Goal: Task Accomplishment & Management: Complete application form

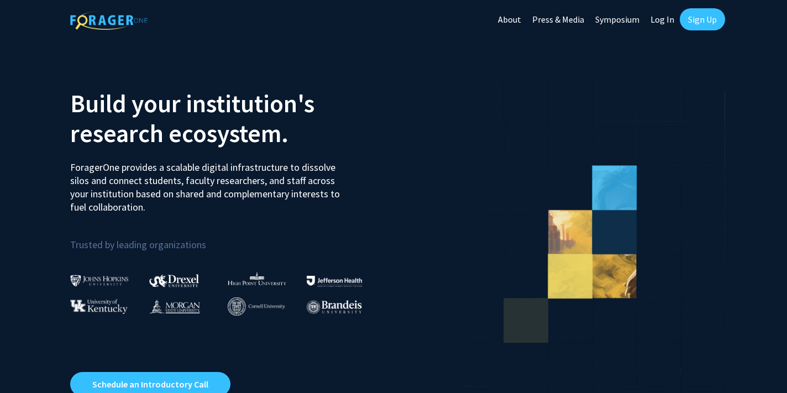
click at [695, 20] on link "Sign Up" at bounding box center [702, 19] width 45 height 22
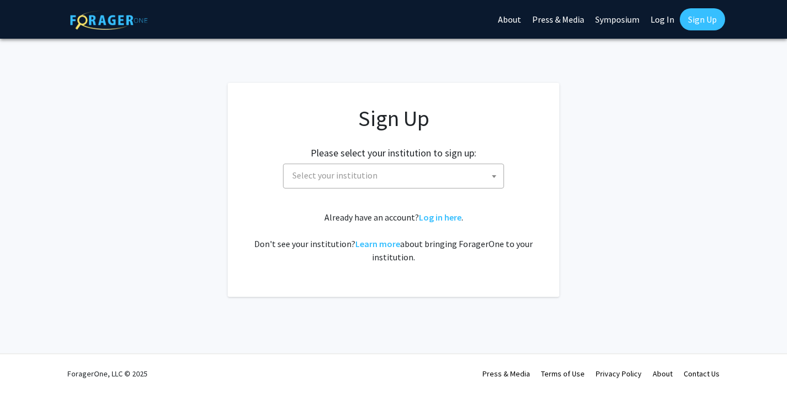
click at [379, 176] on span "Select your institution" at bounding box center [395, 175] width 215 height 23
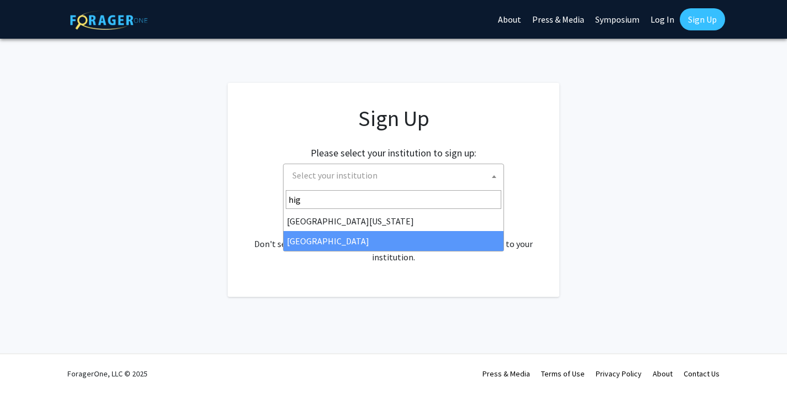
type input "hig"
select select "2"
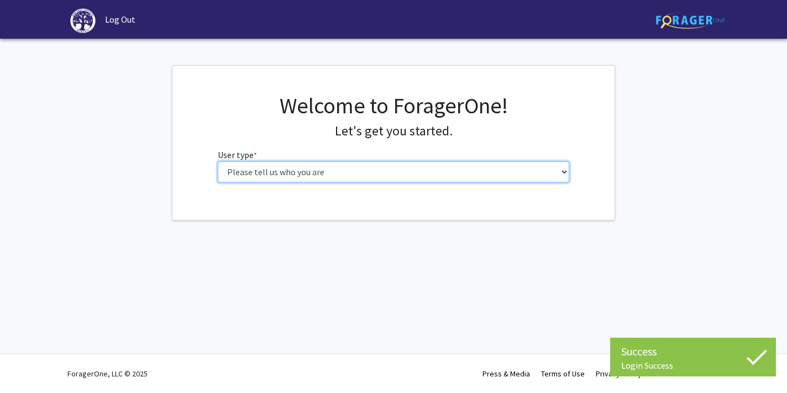
select select "1: undergrad"
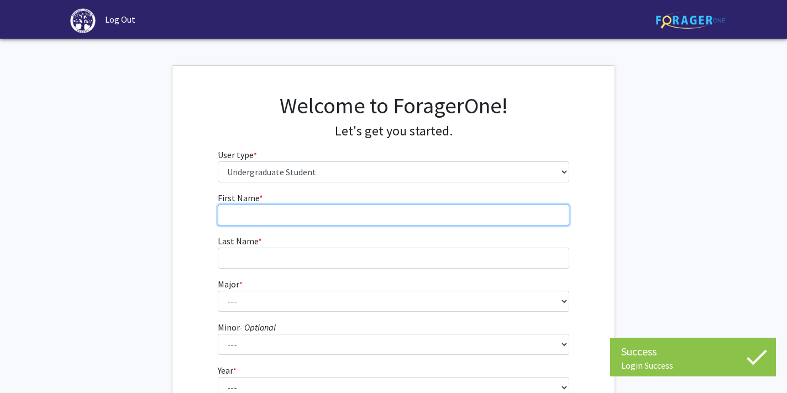
click at [455, 223] on input "First Name * required" at bounding box center [394, 214] width 352 height 21
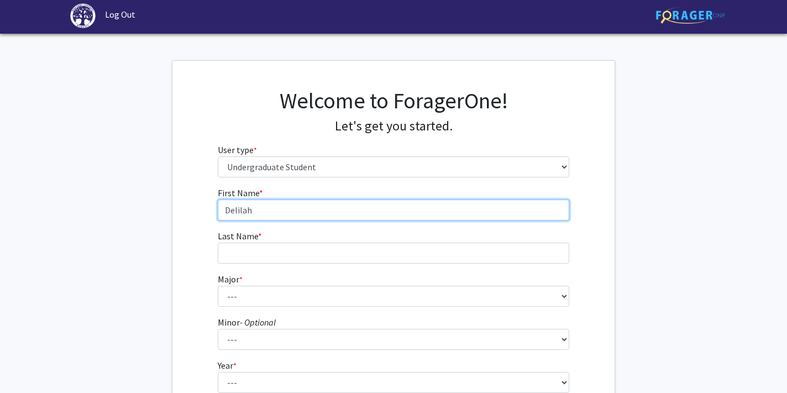
scroll to position [7, 0]
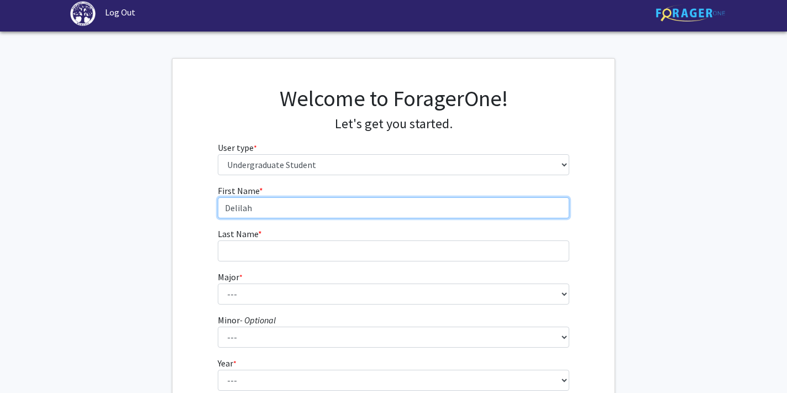
type input "Delilah"
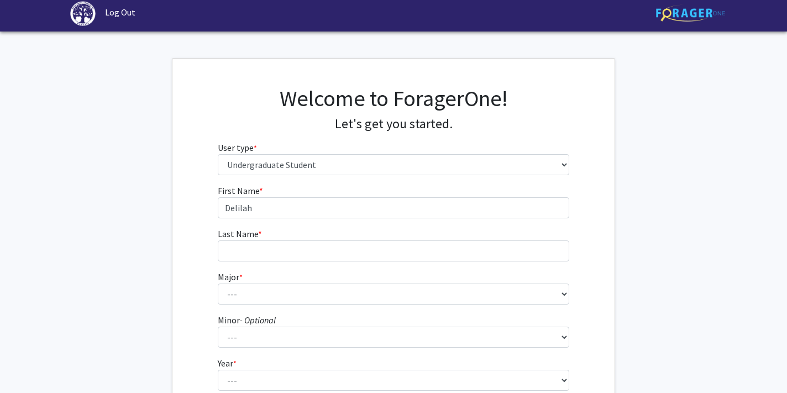
click at [298, 238] on fg-input "Last Name * required" at bounding box center [394, 244] width 352 height 34
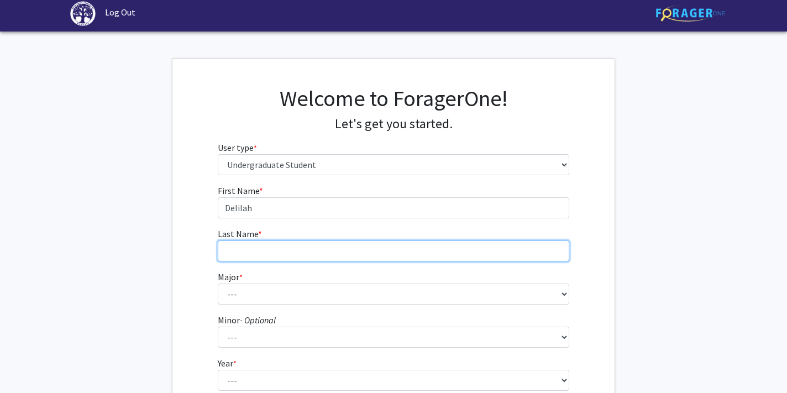
click at [296, 248] on input "Last Name * required" at bounding box center [394, 250] width 352 height 21
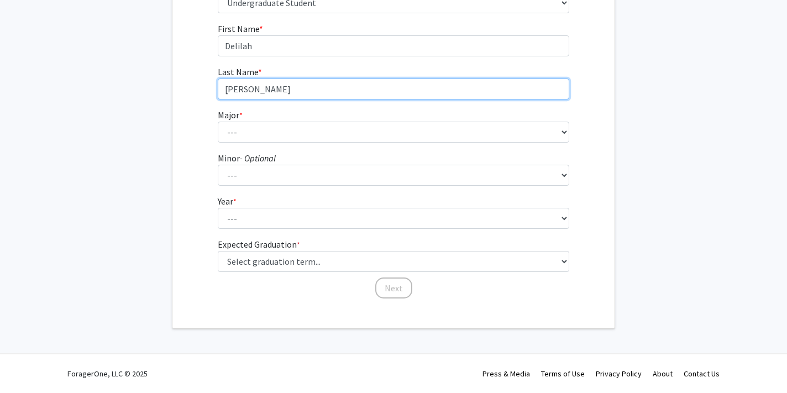
scroll to position [169, 0]
type input "[PERSON_NAME]"
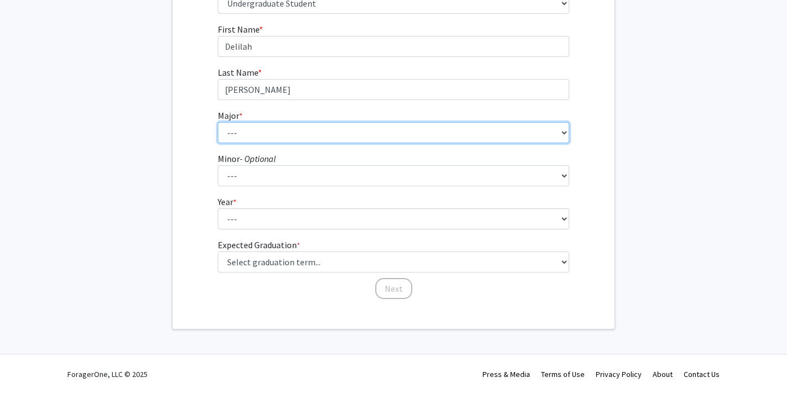
select select "50: 199"
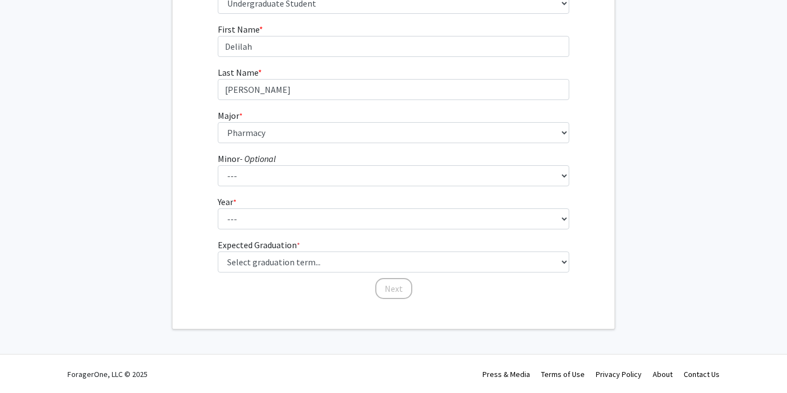
click at [433, 229] on form "First Name * required [PERSON_NAME] Last Name * required [PERSON_NAME] * requir…" at bounding box center [394, 156] width 352 height 266
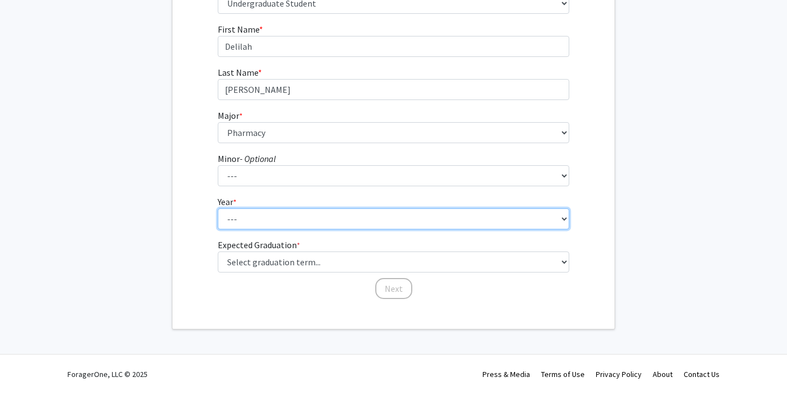
select select "1: first-year"
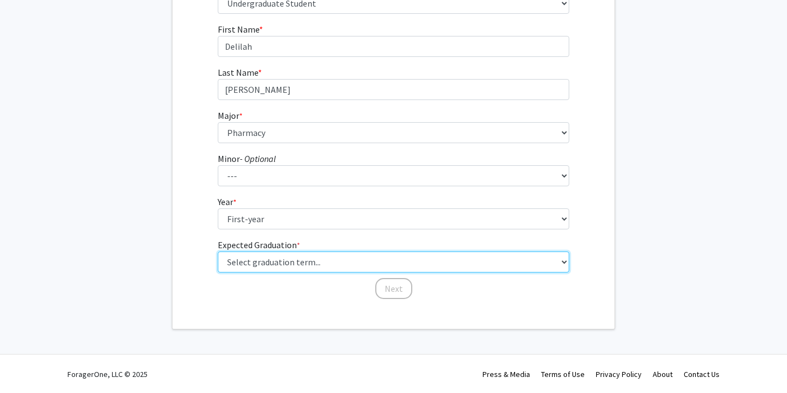
select select "17: spring_2029"
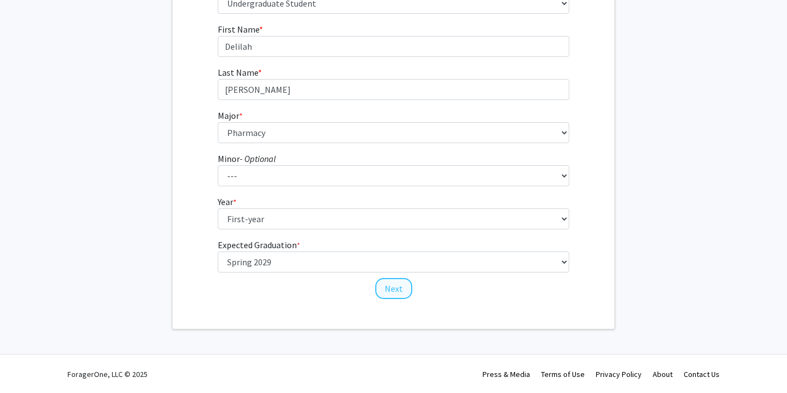
click at [393, 288] on button "Next" at bounding box center [393, 288] width 37 height 21
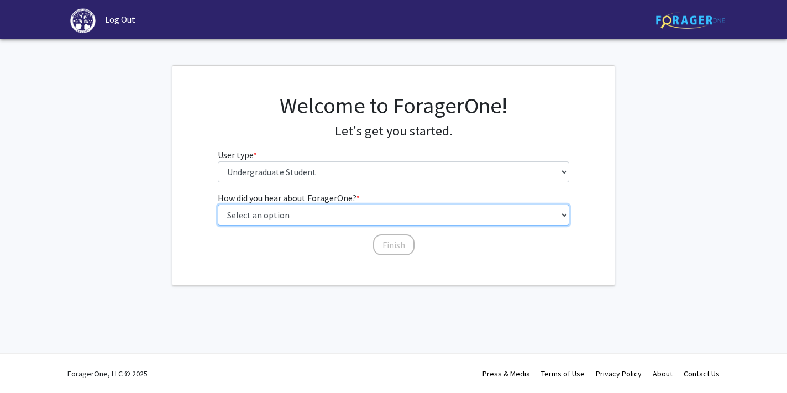
select select "2: faculty_recommendation"
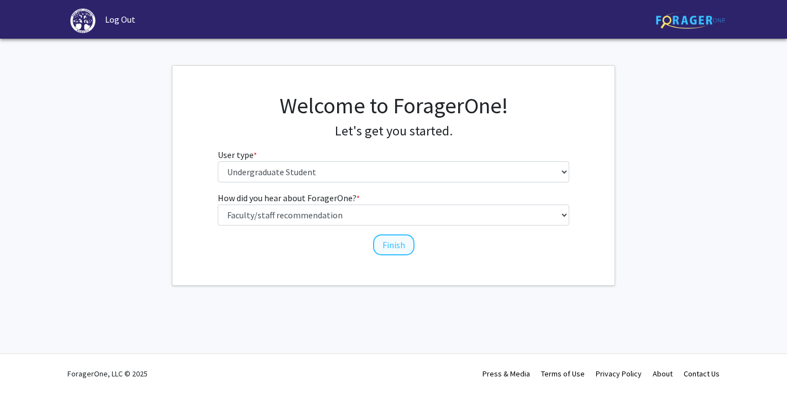
click at [380, 239] on button "Finish" at bounding box center [393, 244] width 41 height 21
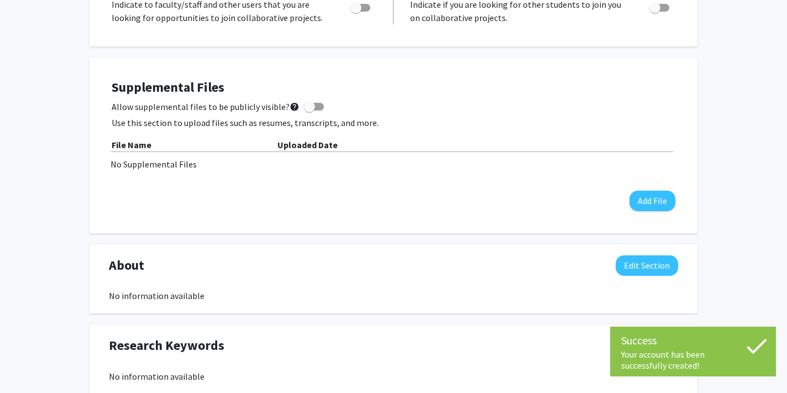
scroll to position [245, 0]
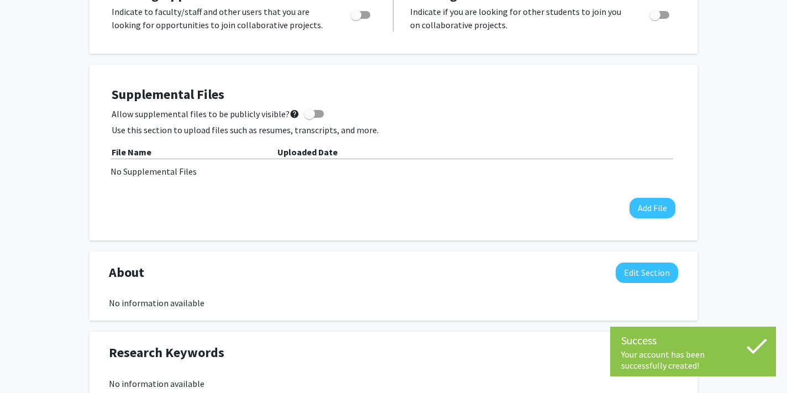
click at [344, 2] on div "Seeking Opportunities? Indicate to faculty/staff and other users that you are l…" at bounding box center [244, 8] width 265 height 46
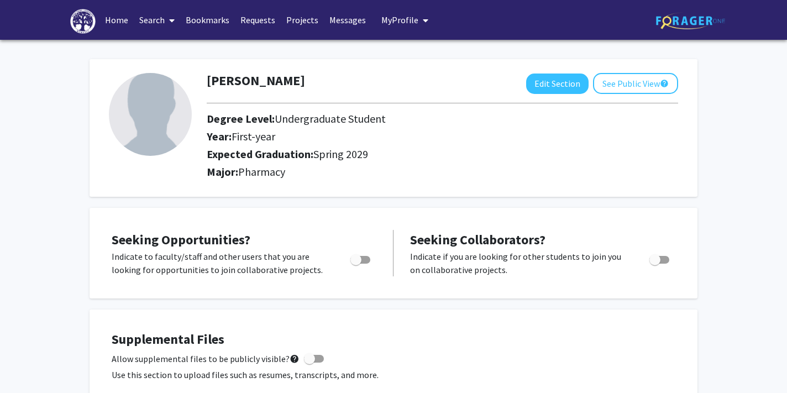
scroll to position [0, 0]
click at [153, 19] on link "Search" at bounding box center [157, 20] width 46 height 39
click at [171, 46] on span "Faculty/Staff" at bounding box center [174, 51] width 81 height 22
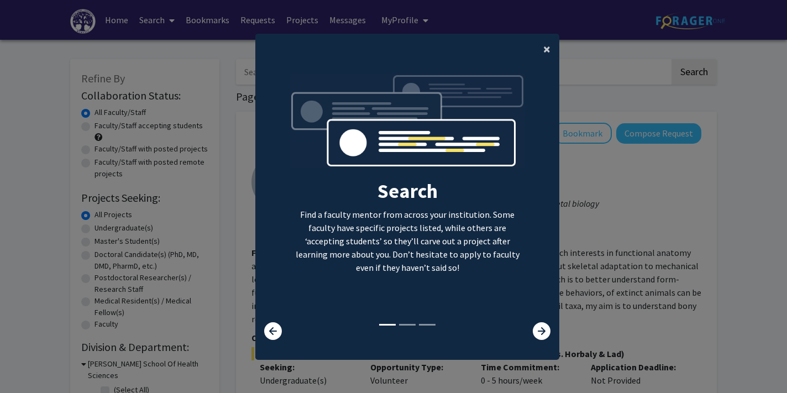
click at [546, 42] on span "×" at bounding box center [546, 48] width 7 height 17
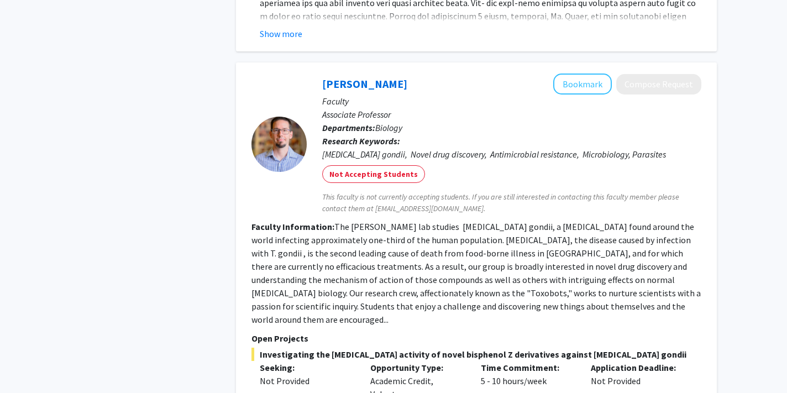
scroll to position [2627, 0]
click at [559, 107] on p "Associate Professor" at bounding box center [511, 113] width 379 height 13
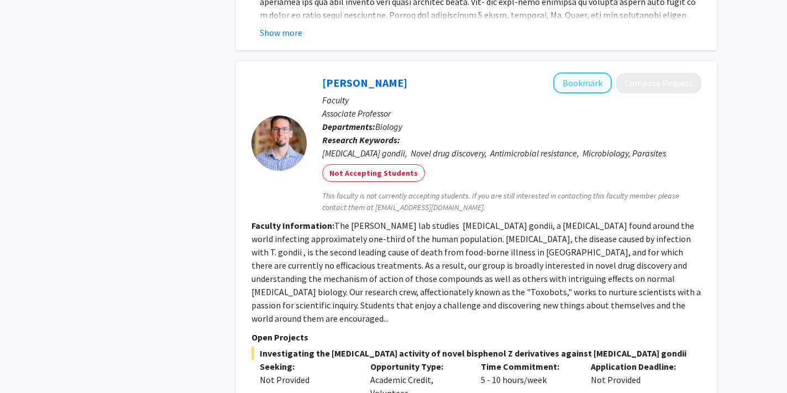
click at [571, 72] on button "Bookmark" at bounding box center [582, 82] width 59 height 21
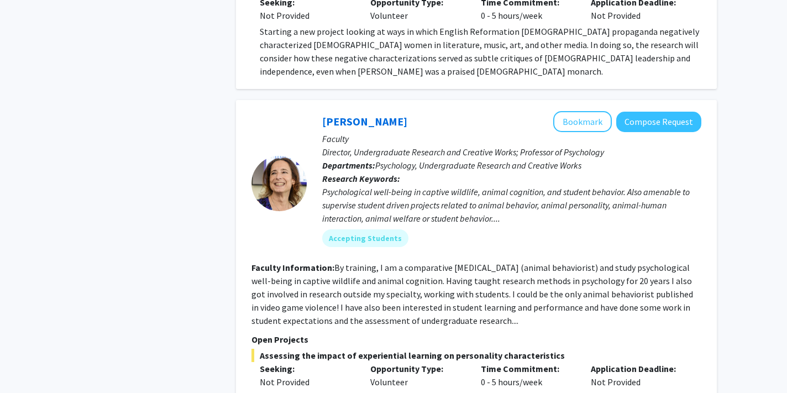
scroll to position [3552, 0]
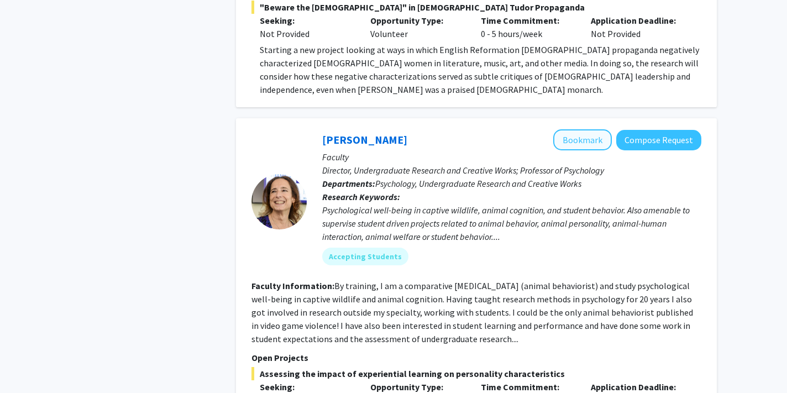
click at [592, 129] on button "Bookmark" at bounding box center [582, 139] width 59 height 21
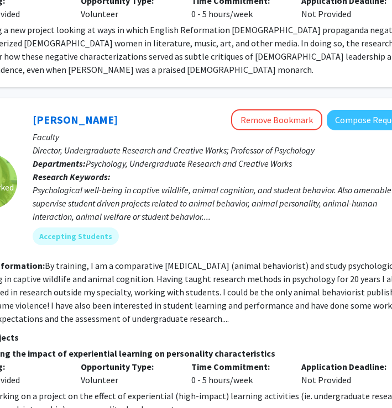
scroll to position [3572, 228]
